Goal: Navigation & Orientation: Find specific page/section

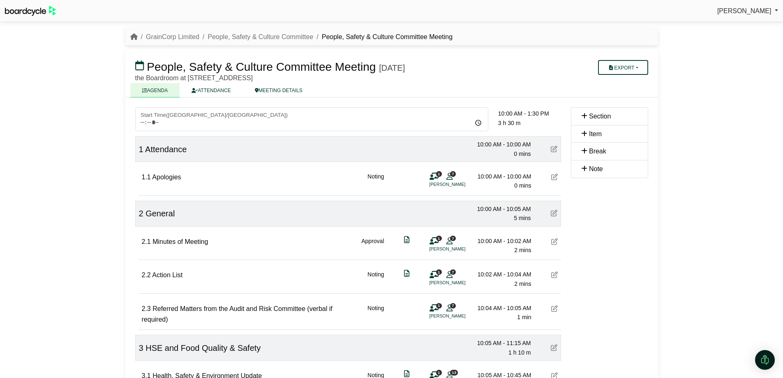
click at [77, 163] on div "Mariah Paine Sign Out GrainCorp Limited People, Safety & Culture Committee Peop…" at bounding box center [391, 189] width 783 height 378
click at [87, 231] on div "Mariah Paine Sign Out GrainCorp Limited People, Safety & Culture Committee Peop…" at bounding box center [391, 189] width 783 height 378
click at [222, 90] on link "ATTENDANCE" at bounding box center [211, 90] width 63 height 14
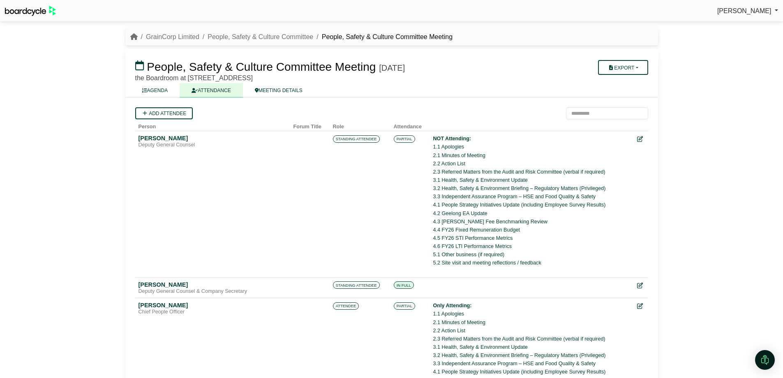
click at [272, 94] on link "MEETING DETAILS" at bounding box center [279, 90] width 72 height 14
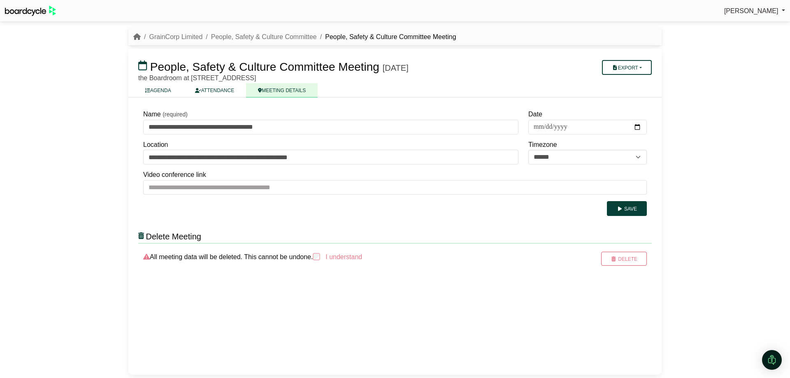
click at [217, 90] on link "ATTENDANCE" at bounding box center [214, 90] width 63 height 14
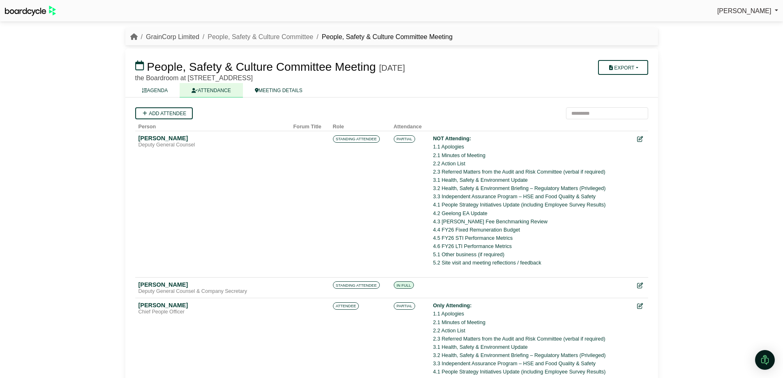
click at [174, 36] on link "GrainCorp Limited" at bounding box center [172, 36] width 53 height 7
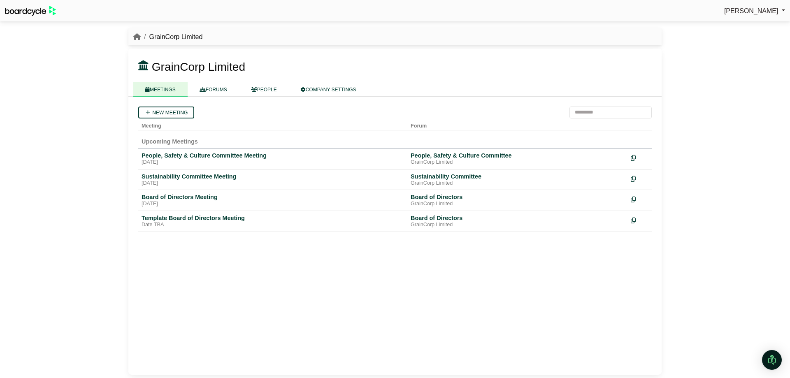
click at [166, 178] on div "Sustainability Committee Meeting" at bounding box center [272, 176] width 262 height 7
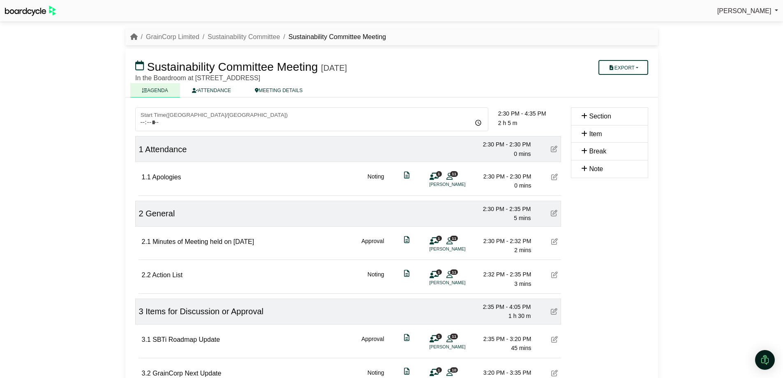
click at [212, 94] on link "ATTENDANCE" at bounding box center [211, 90] width 63 height 14
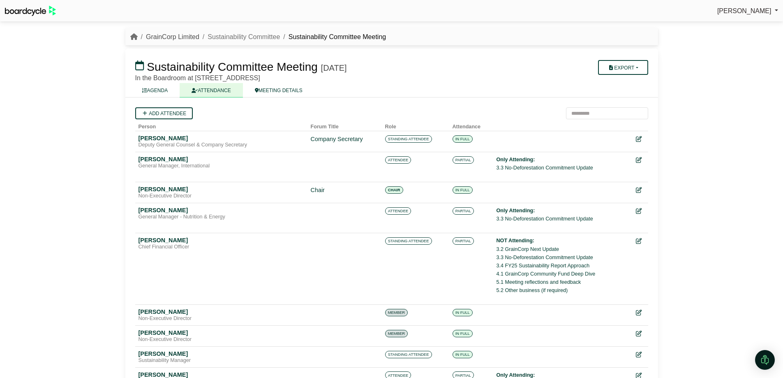
click at [178, 40] on link "GrainCorp Limited" at bounding box center [172, 36] width 53 height 7
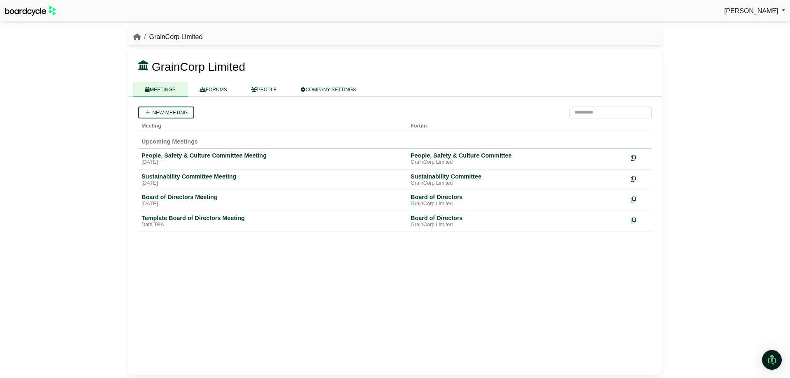
click at [95, 167] on div "[PERSON_NAME] Sign Out GrainCorp Limited GrainCorp Limited" at bounding box center [395, 189] width 790 height 378
